Goal: Task Accomplishment & Management: Complete application form

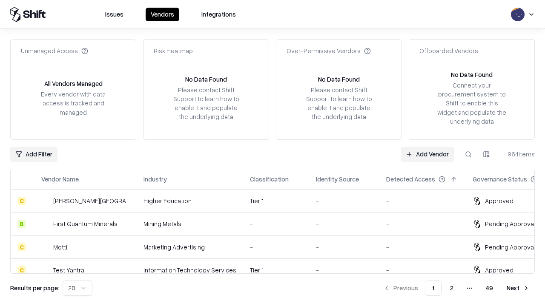
click at [427, 154] on link "Add Vendor" at bounding box center [426, 154] width 53 height 15
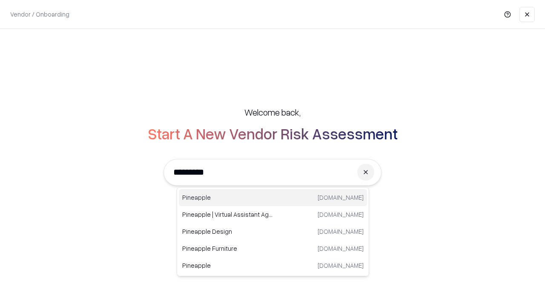
click at [273, 198] on div "Pineapple pineappleenergy.com" at bounding box center [273, 197] width 188 height 17
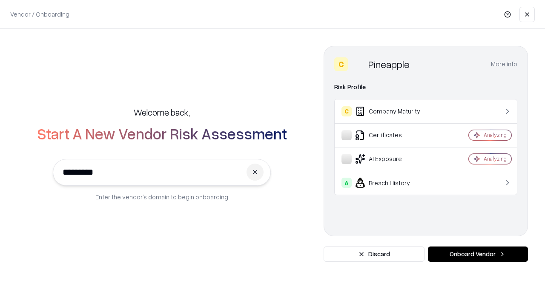
type input "*********"
click at [478, 255] on button "Onboard Vendor" at bounding box center [478, 254] width 100 height 15
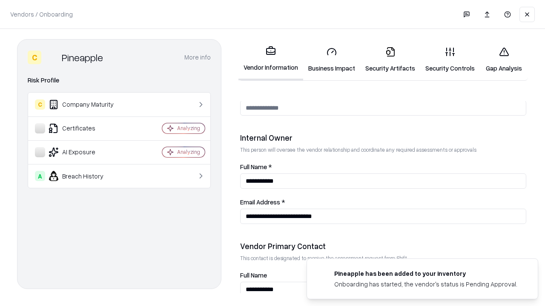
scroll to position [441, 0]
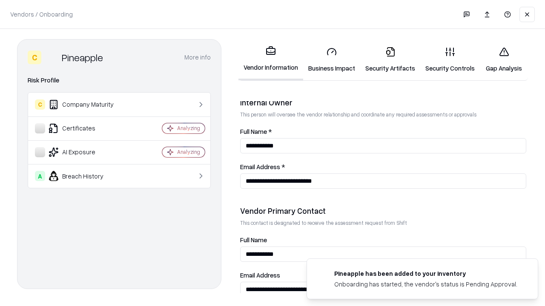
click at [332, 60] on link "Business Impact" at bounding box center [331, 60] width 57 height 40
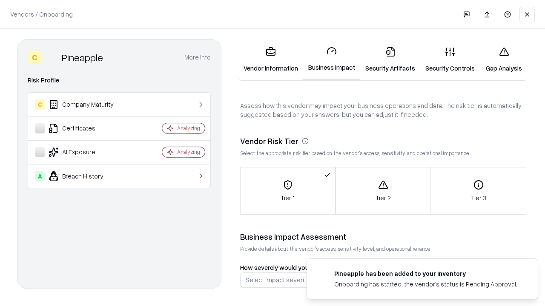
click at [390, 60] on link "Security Artifacts" at bounding box center [390, 60] width 60 height 40
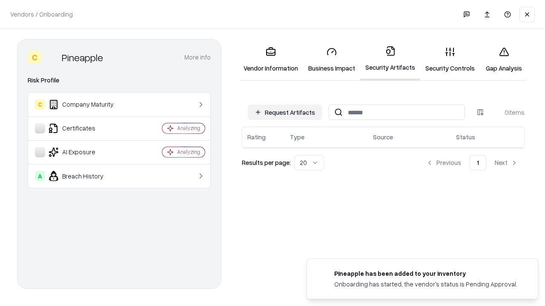
click at [285, 112] on button "Request Artifacts" at bounding box center [285, 112] width 74 height 15
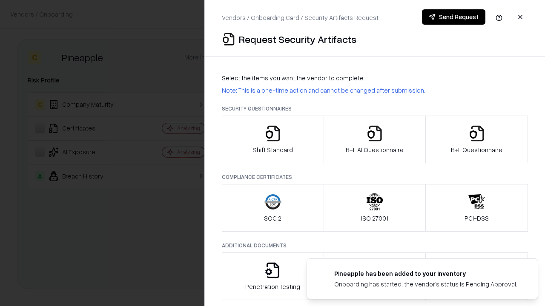
click at [272, 140] on icon "button" at bounding box center [272, 133] width 17 height 17
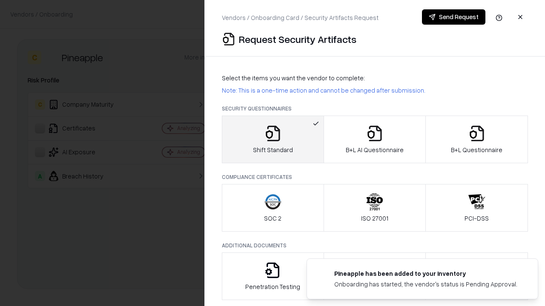
click at [453, 17] on button "Send Request" at bounding box center [453, 16] width 63 height 15
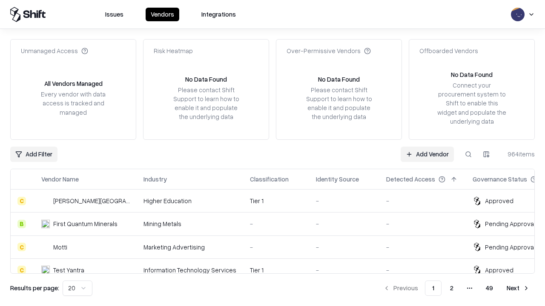
click at [468, 154] on button at bounding box center [467, 154] width 15 height 15
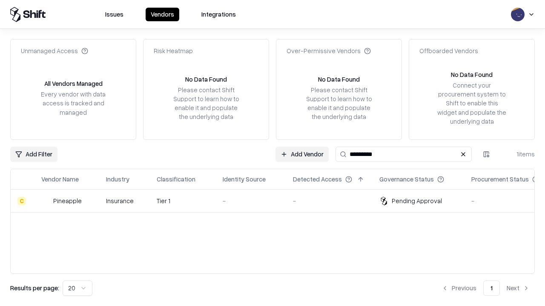
type input "*********"
click at [277, 201] on div "-" at bounding box center [251, 201] width 57 height 9
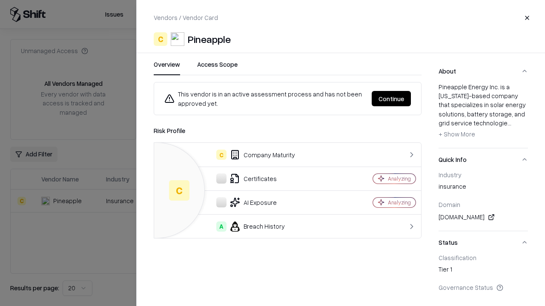
click at [391, 99] on button "Continue" at bounding box center [391, 98] width 39 height 15
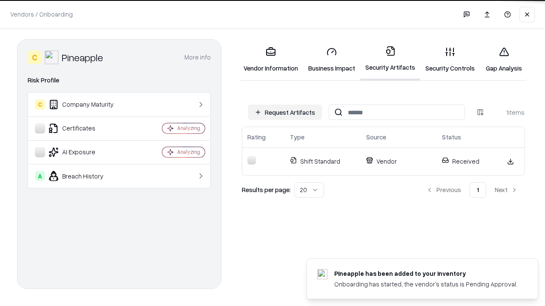
click at [450, 60] on link "Security Controls" at bounding box center [450, 60] width 60 height 40
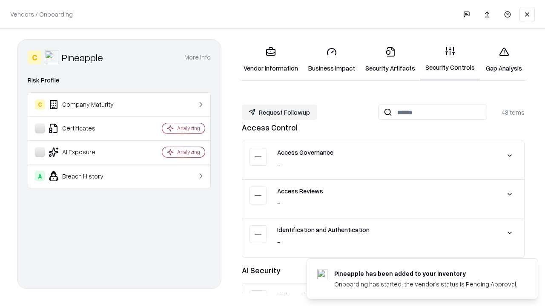
click at [279, 112] on button "Request Followup" at bounding box center [279, 112] width 75 height 15
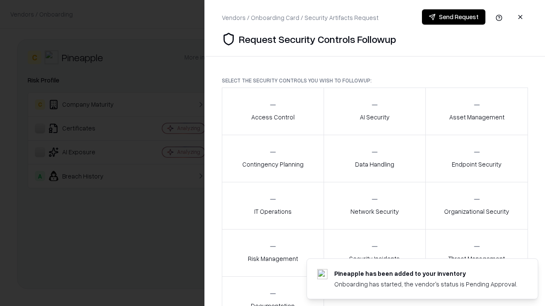
click at [272, 112] on div "Access Control" at bounding box center [272, 111] width 43 height 21
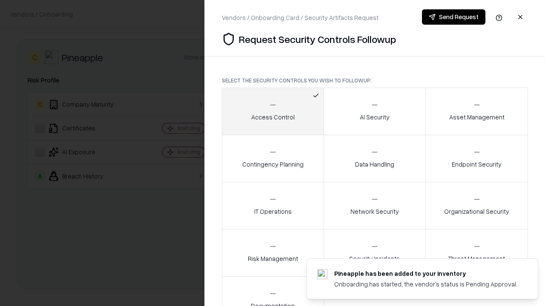
click at [453, 17] on button "Send Request" at bounding box center [453, 16] width 63 height 15
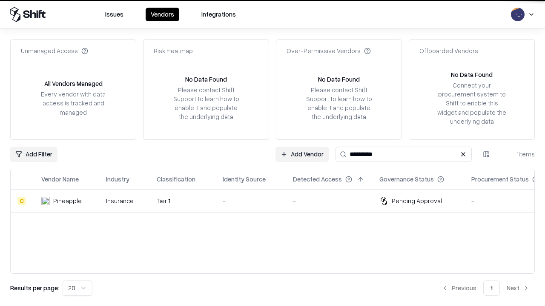
type input "*********"
click at [277, 201] on div "-" at bounding box center [251, 201] width 57 height 9
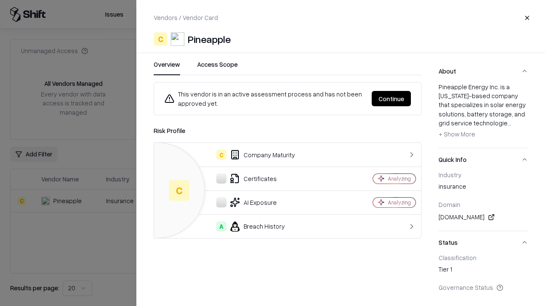
click at [391, 99] on button "Continue" at bounding box center [391, 98] width 39 height 15
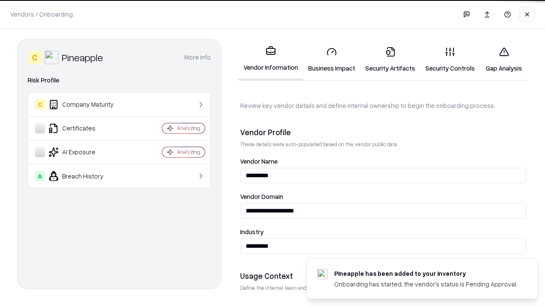
click at [503, 60] on link "Gap Analysis" at bounding box center [504, 60] width 48 height 40
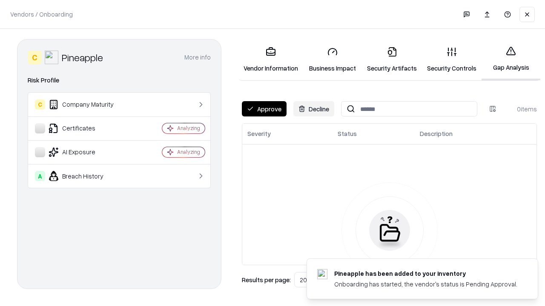
click at [264, 109] on button "Approve" at bounding box center [264, 108] width 45 height 15
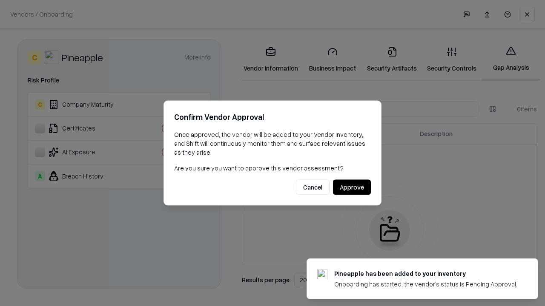
click at [352, 187] on button "Approve" at bounding box center [352, 187] width 38 height 15
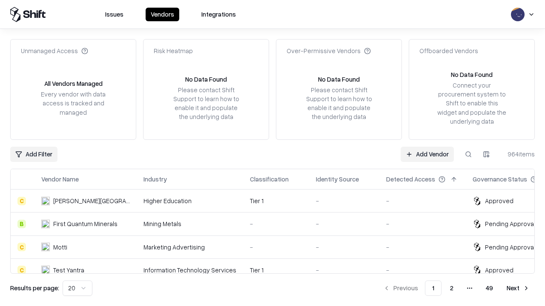
type input "*********"
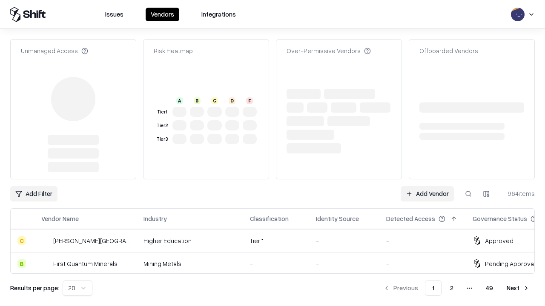
click at [427, 186] on link "Add Vendor" at bounding box center [426, 193] width 53 height 15
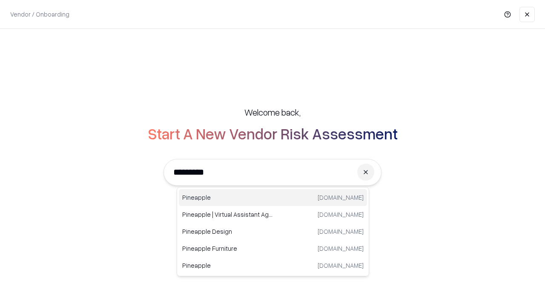
click at [273, 198] on div "Pineapple pineappleenergy.com" at bounding box center [273, 197] width 188 height 17
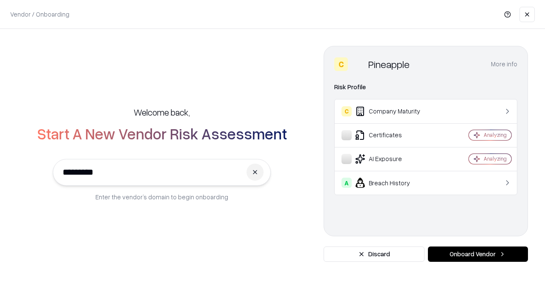
type input "*********"
click at [478, 255] on button "Onboard Vendor" at bounding box center [478, 254] width 100 height 15
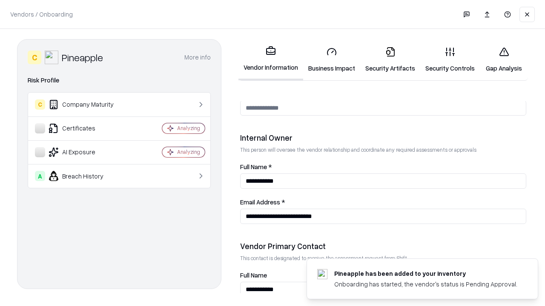
scroll to position [441, 0]
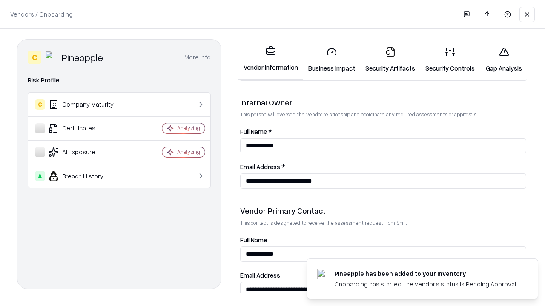
click at [503, 60] on link "Gap Analysis" at bounding box center [504, 60] width 48 height 40
